Goal: Find specific page/section: Find specific page/section

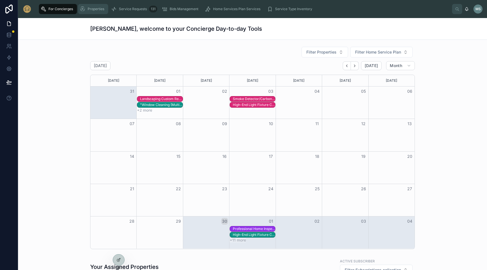
click at [95, 7] on span "Properties" at bounding box center [96, 9] width 17 height 5
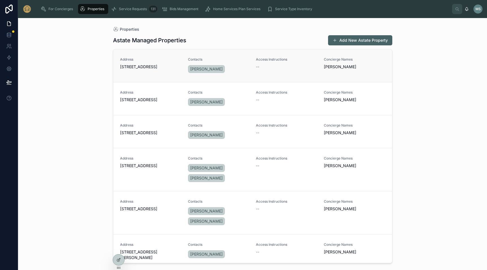
click at [144, 64] on span "[STREET_ADDRESS]" at bounding box center [150, 67] width 61 height 6
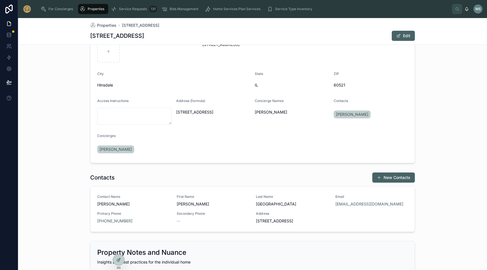
scroll to position [34, 0]
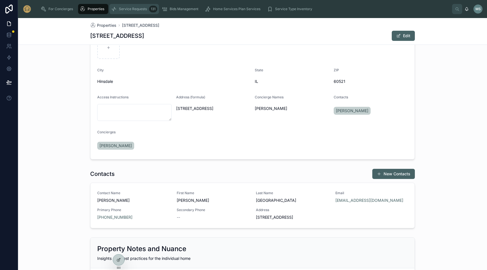
click at [131, 11] on div "Service Requests 131" at bounding box center [134, 9] width 46 height 9
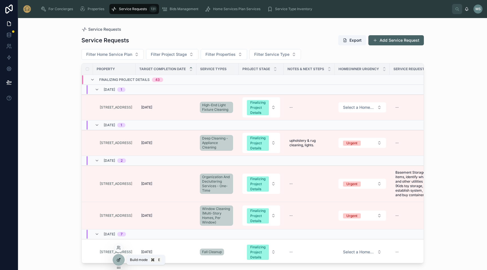
click at [117, 260] on icon at bounding box center [118, 259] width 5 height 5
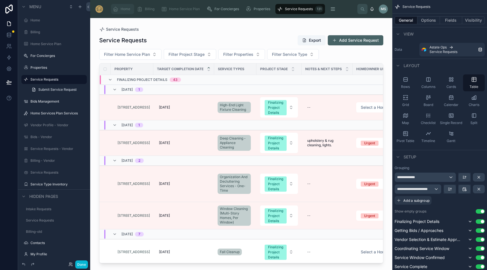
click at [120, 12] on div "Home" at bounding box center [123, 9] width 20 height 9
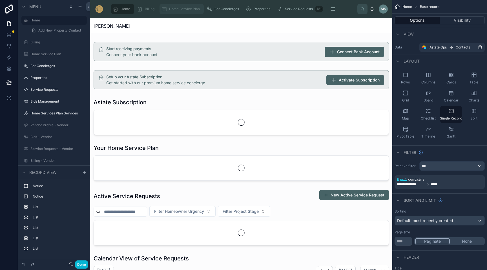
click at [182, 9] on span "Home Service Plan" at bounding box center [184, 9] width 31 height 5
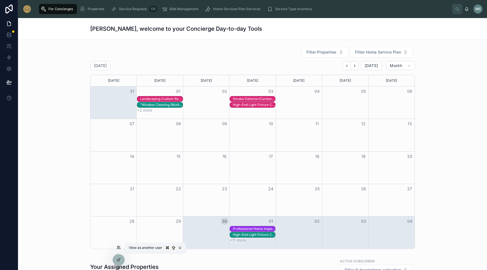
click at [118, 247] on icon at bounding box center [118, 247] width 5 height 5
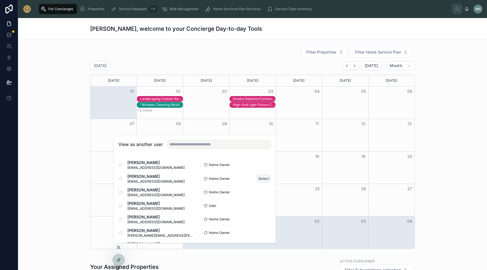
click at [265, 178] on button "Select" at bounding box center [263, 178] width 15 height 8
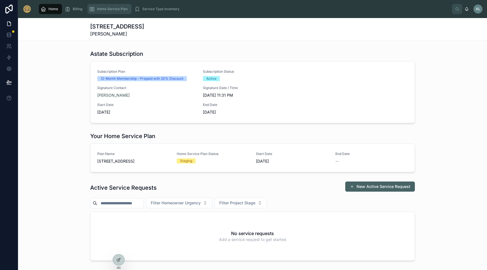
click at [114, 9] on span "Home Service Plan" at bounding box center [112, 9] width 31 height 5
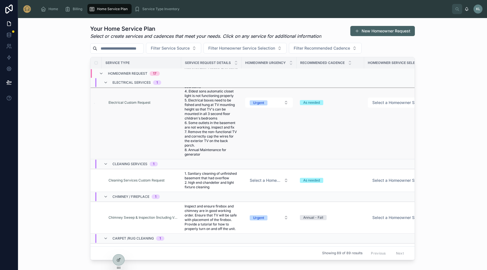
scroll to position [604, 0]
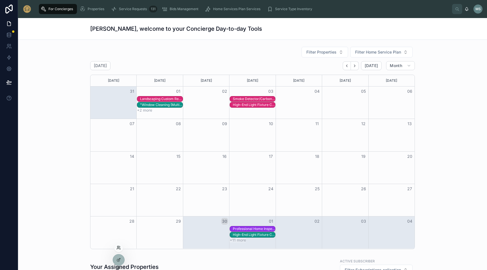
click at [118, 249] on icon at bounding box center [118, 247] width 5 height 5
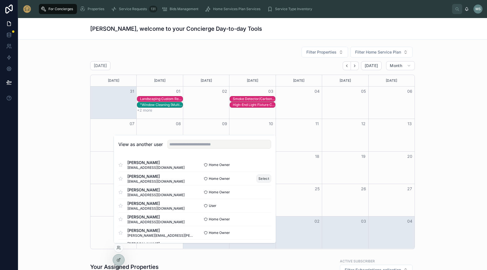
click at [262, 179] on button "Select" at bounding box center [263, 178] width 15 height 8
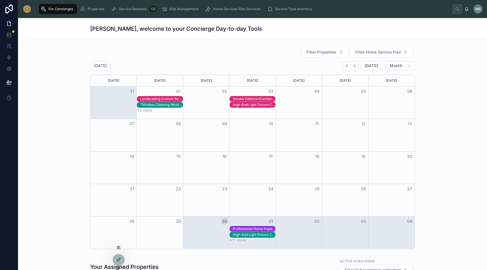
click at [118, 247] on icon at bounding box center [118, 247] width 5 height 5
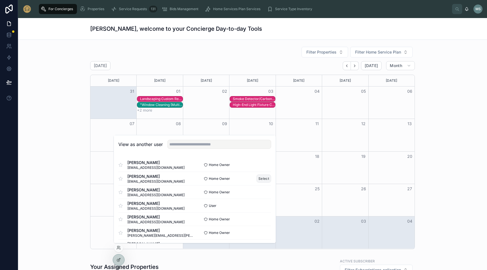
click at [262, 178] on button "Select" at bounding box center [263, 178] width 15 height 8
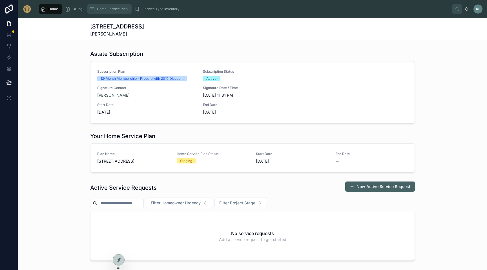
click at [104, 8] on span "Home Service Plan" at bounding box center [112, 9] width 31 height 5
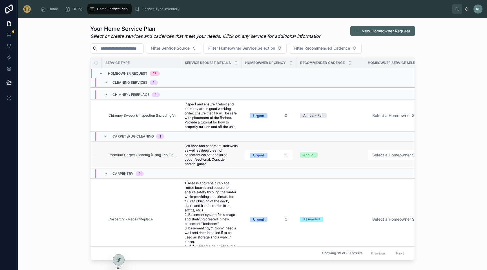
scroll to position [693, 0]
